Goal: Transaction & Acquisition: Purchase product/service

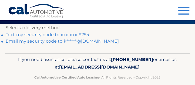
scroll to position [14, 0]
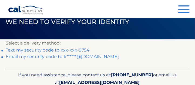
click at [28, 49] on link "Text my security code to xxx-xxx-9754" at bounding box center [48, 50] width 84 height 5
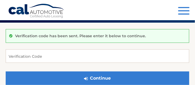
scroll to position [31, 0]
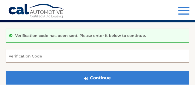
click at [22, 55] on input "Verification Code" at bounding box center [98, 56] width 184 height 14
click at [9, 55] on input "Verification Code" at bounding box center [98, 56] width 184 height 14
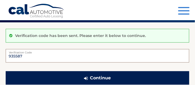
type input "935587"
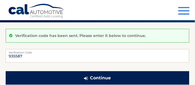
click at [97, 78] on button "Continue" at bounding box center [98, 78] width 184 height 14
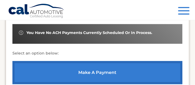
scroll to position [201, 0]
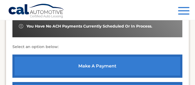
click at [101, 65] on link "make a payment" at bounding box center [97, 66] width 170 height 23
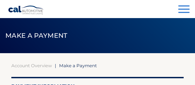
select select "N2ZkZGZhOWUtZmE3ZC00MDY0LThkNWItN2U2NzEwOThlYjNj"
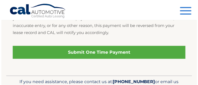
scroll to position [294, 0]
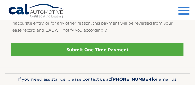
click at [100, 50] on link "Submit One Time Payment" at bounding box center [97, 50] width 173 height 13
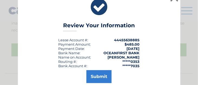
scroll to position [14, 0]
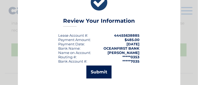
click at [97, 72] on button "Submit" at bounding box center [98, 72] width 25 height 13
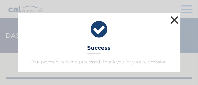
click at [175, 19] on button "×" at bounding box center [174, 20] width 11 height 11
